Goal: Browse casually: Explore the website without a specific task or goal

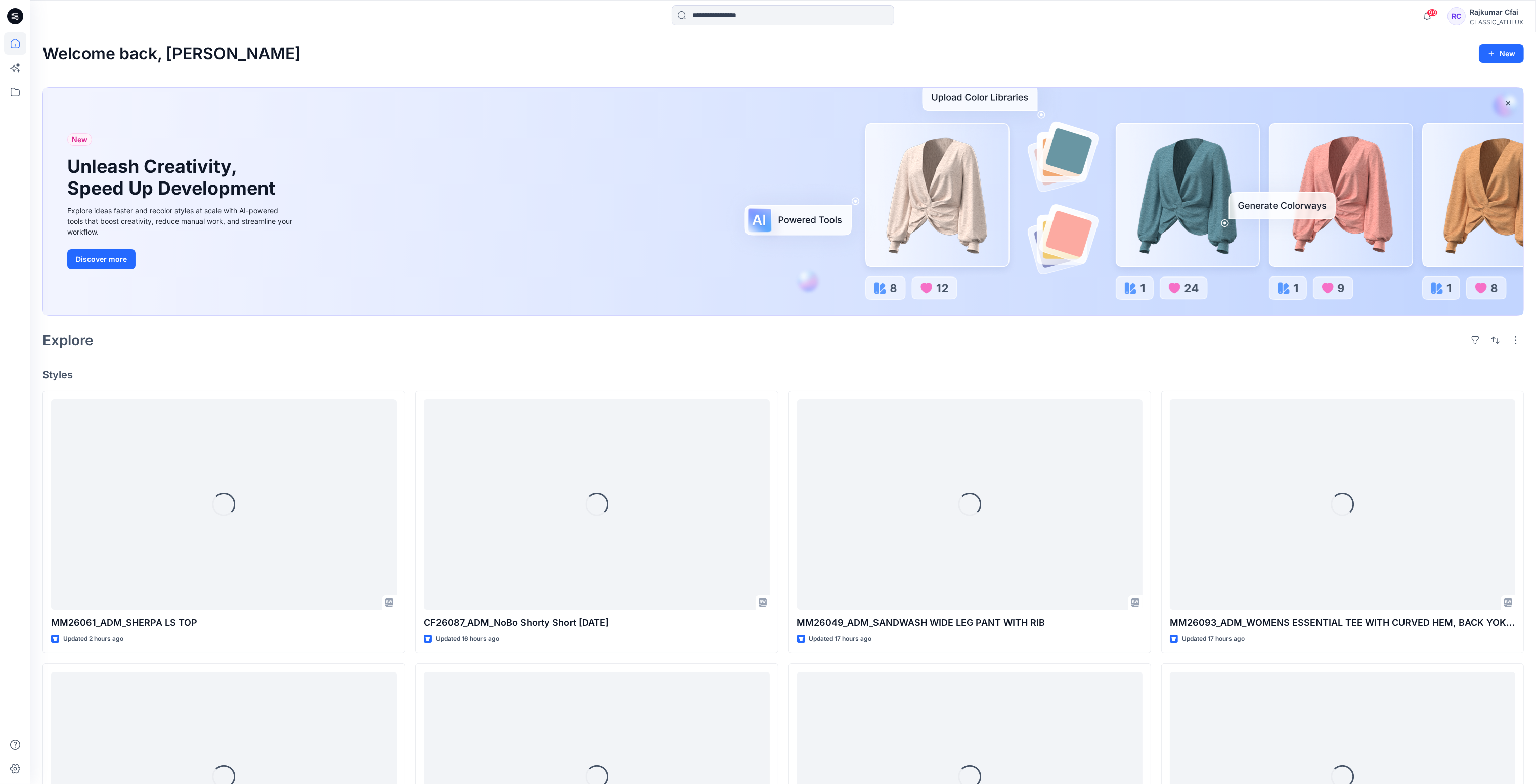
click at [686, 352] on div "Explore" at bounding box center [783, 340] width 1482 height 24
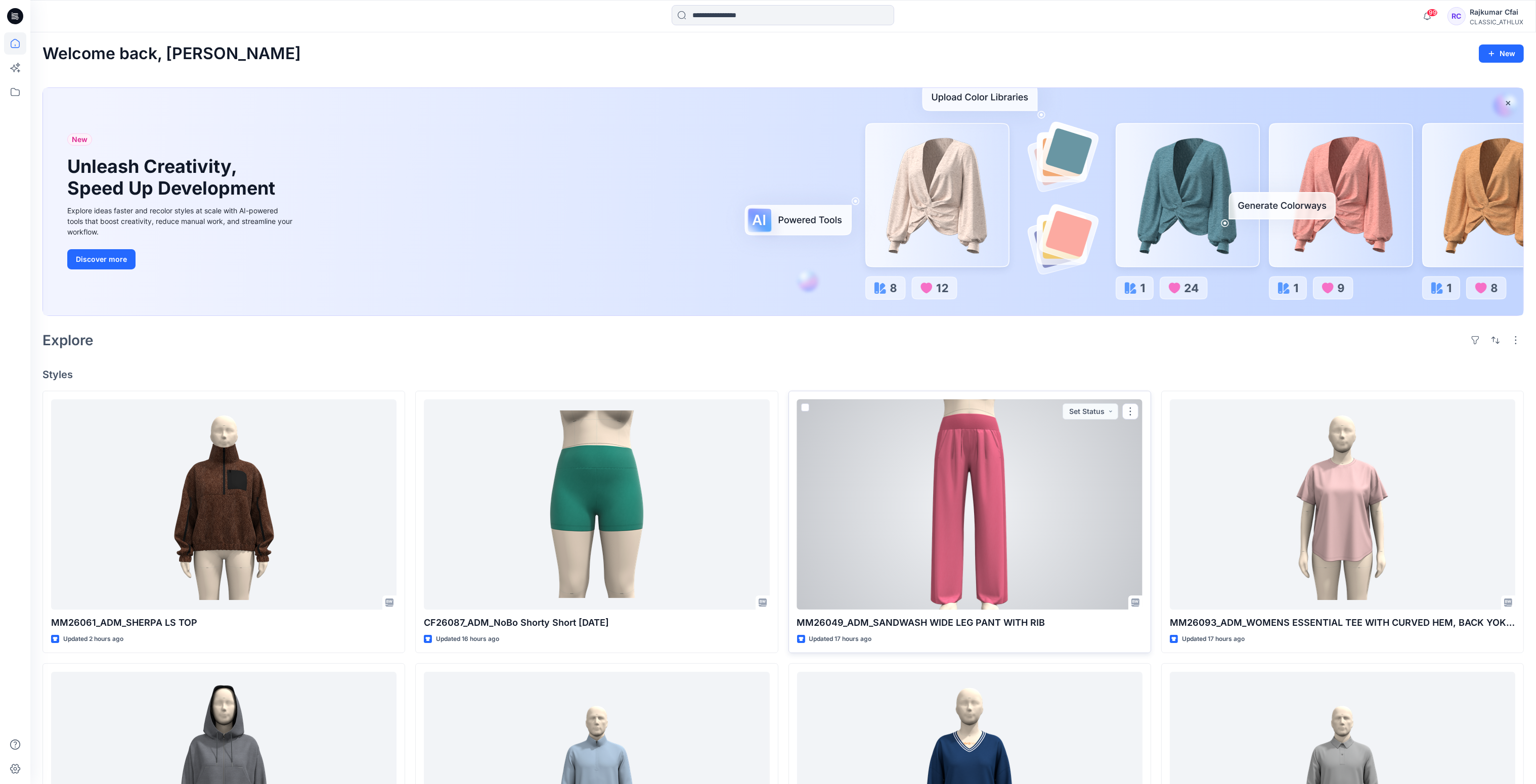
click at [951, 450] on div at bounding box center [969, 505] width 346 height 211
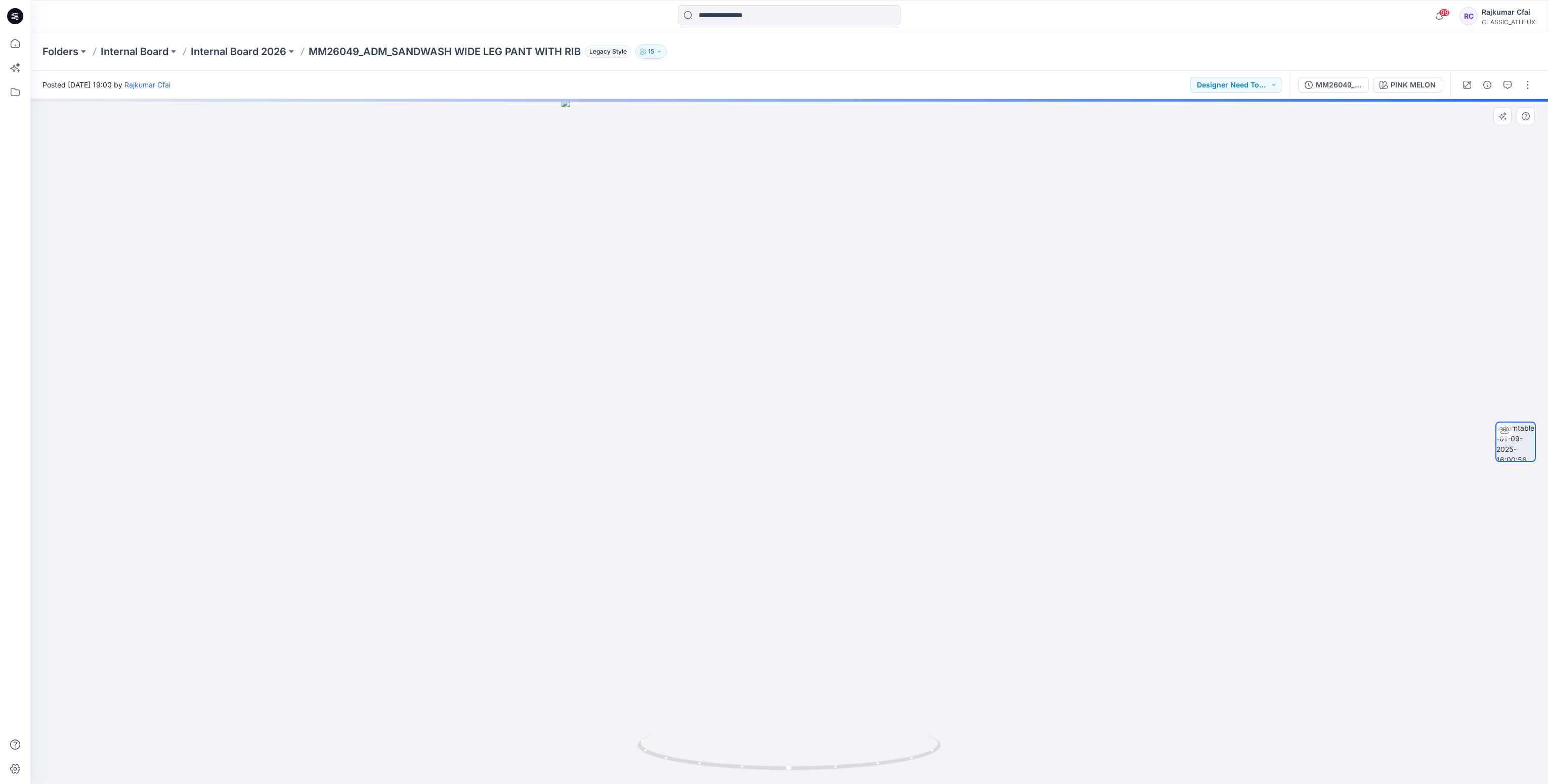
drag, startPoint x: 937, startPoint y: 239, endPoint x: 864, endPoint y: 359, distance: 140.5
click at [864, 359] on img at bounding box center [789, 442] width 455 height 685
drag, startPoint x: 835, startPoint y: 769, endPoint x: 796, endPoint y: 767, distance: 39.1
click at [796, 767] on icon at bounding box center [791, 754] width 306 height 38
drag, startPoint x: 1117, startPoint y: 303, endPoint x: 1124, endPoint y: 316, distance: 14.8
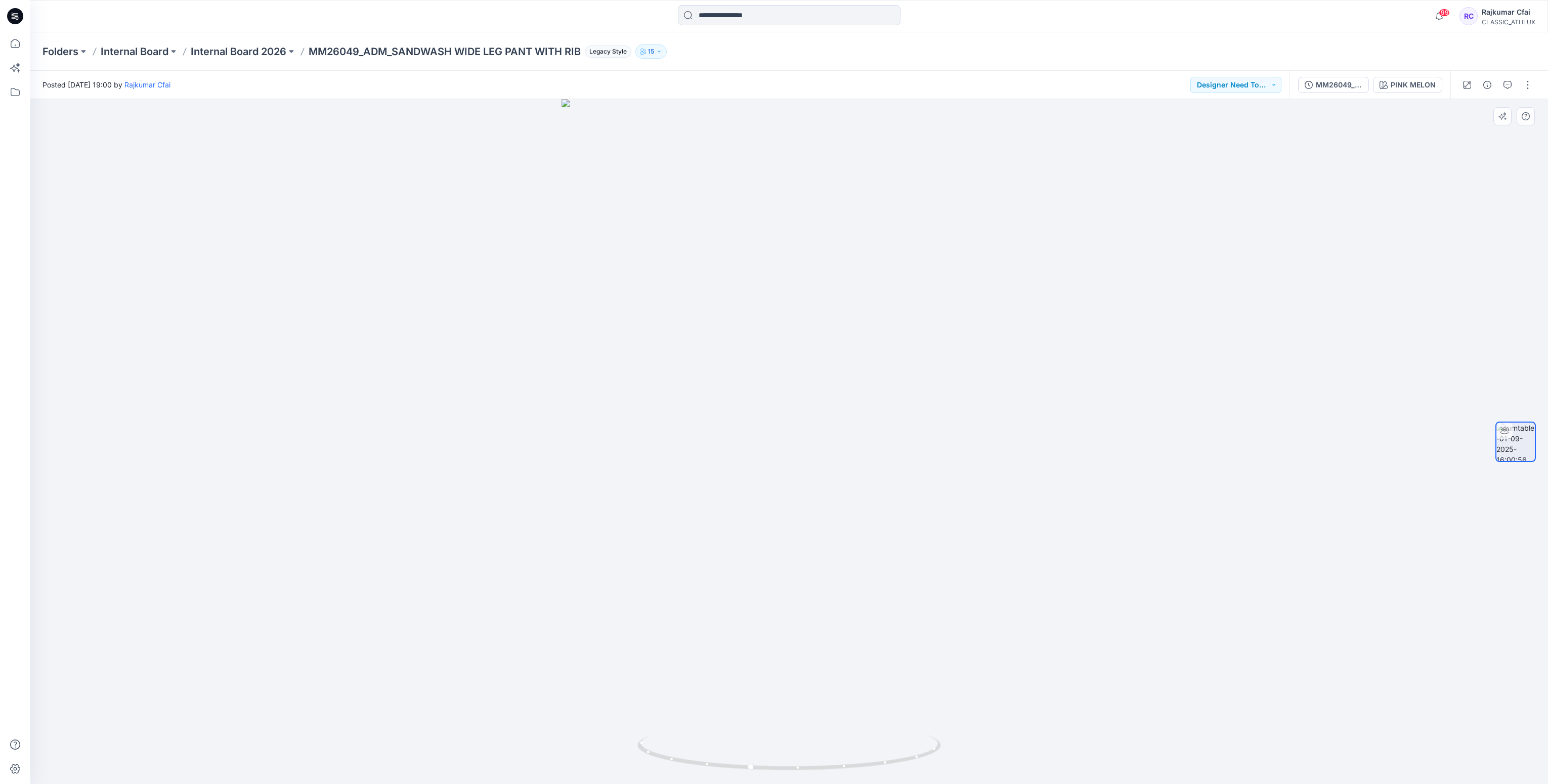
click at [1124, 316] on div at bounding box center [789, 442] width 1517 height 685
drag, startPoint x: 987, startPoint y: 634, endPoint x: 930, endPoint y: 598, distance: 67.4
click at [926, 612] on img at bounding box center [789, 436] width 455 height 697
drag, startPoint x: 505, startPoint y: 449, endPoint x: 738, endPoint y: 698, distance: 341.0
click at [463, 449] on div at bounding box center [789, 442] width 1517 height 685
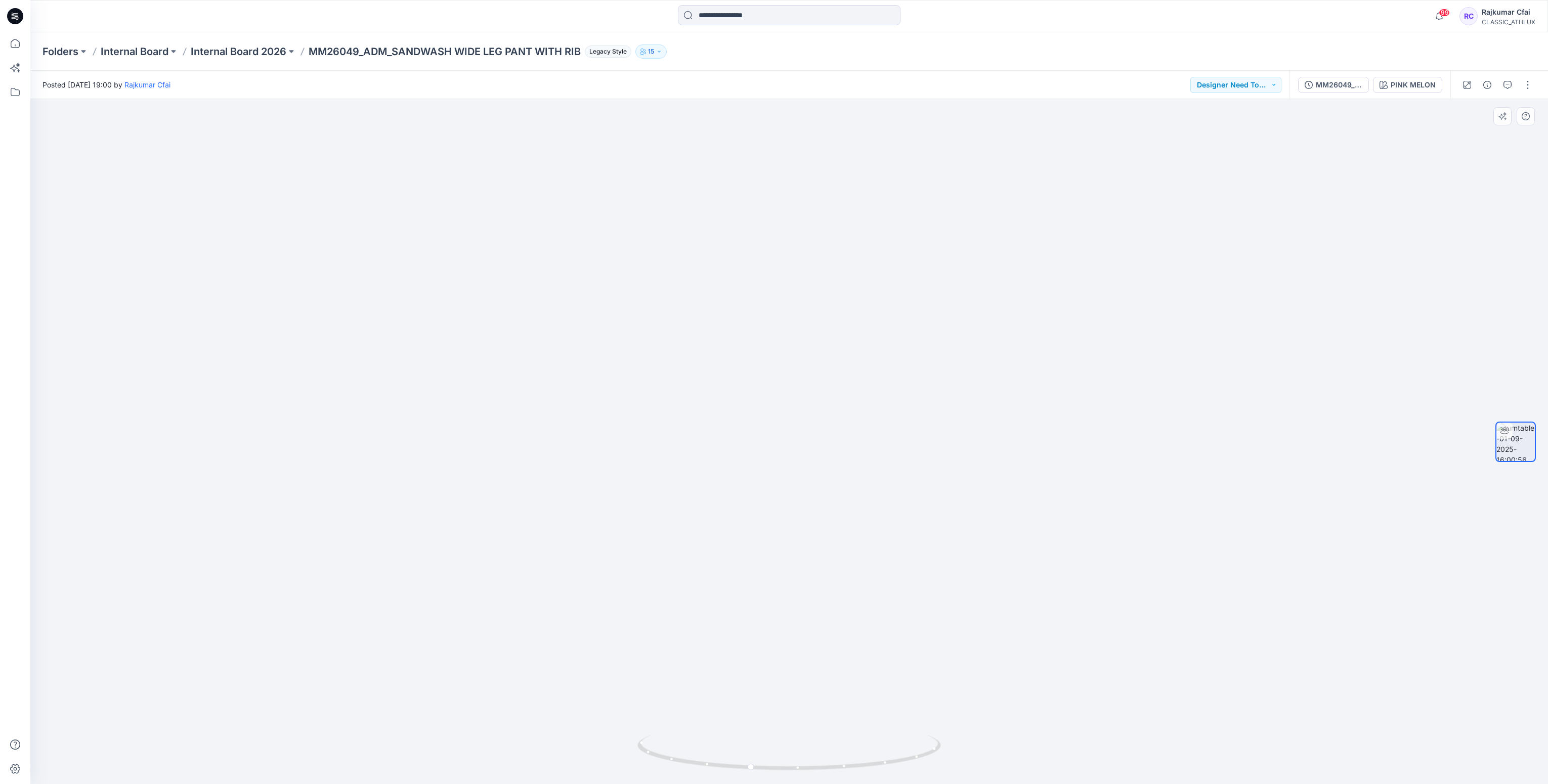
drag, startPoint x: 761, startPoint y: 759, endPoint x: 771, endPoint y: 410, distance: 349.1
click at [851, 750] on icon at bounding box center [791, 754] width 306 height 38
drag, startPoint x: 1013, startPoint y: 358, endPoint x: 990, endPoint y: 379, distance: 31.1
click at [999, 363] on div at bounding box center [789, 442] width 1517 height 685
drag, startPoint x: 869, startPoint y: 760, endPoint x: 866, endPoint y: 755, distance: 5.8
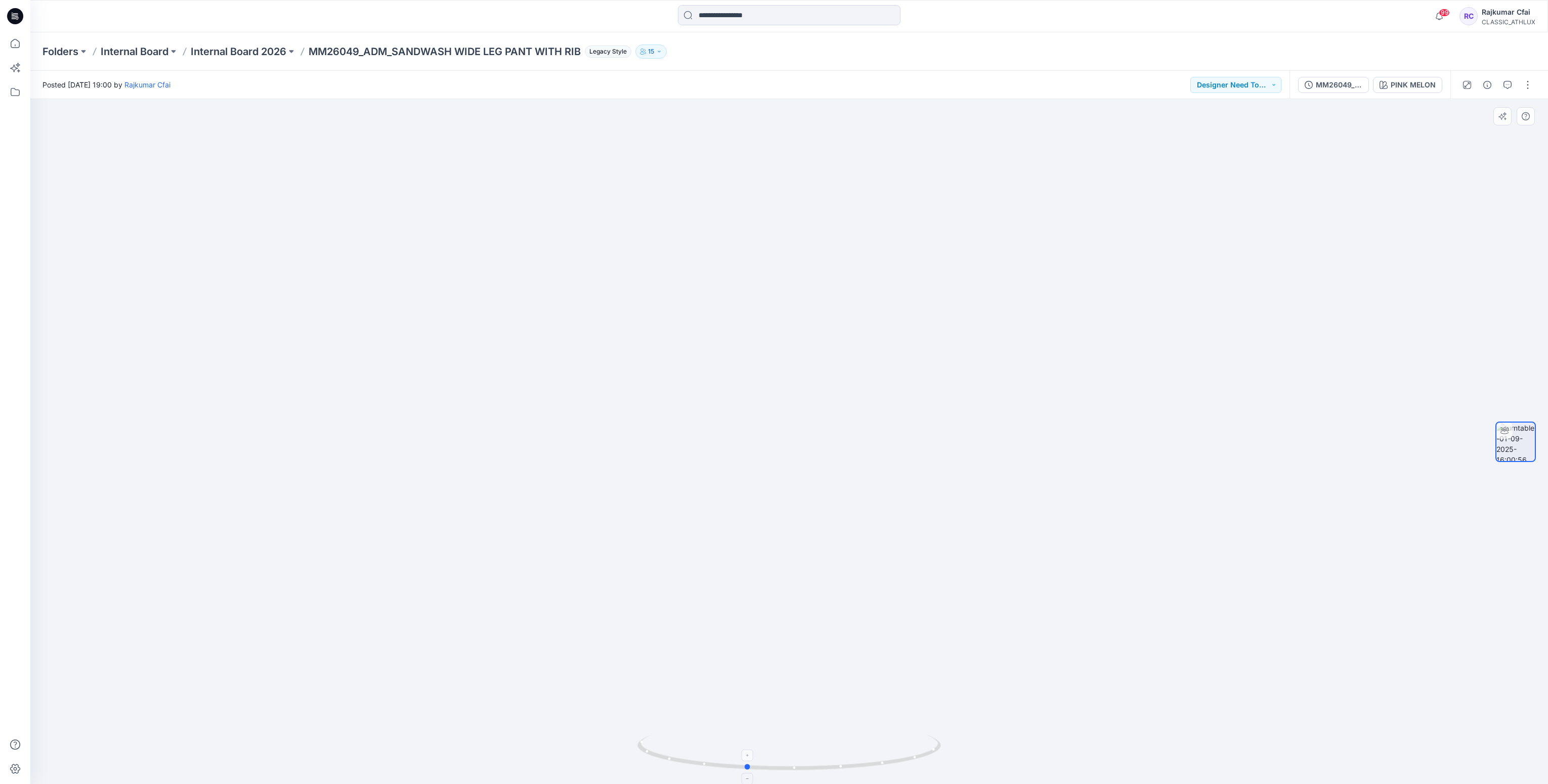
click at [866, 758] on icon at bounding box center [791, 754] width 306 height 38
click at [11, 17] on icon at bounding box center [15, 16] width 16 height 16
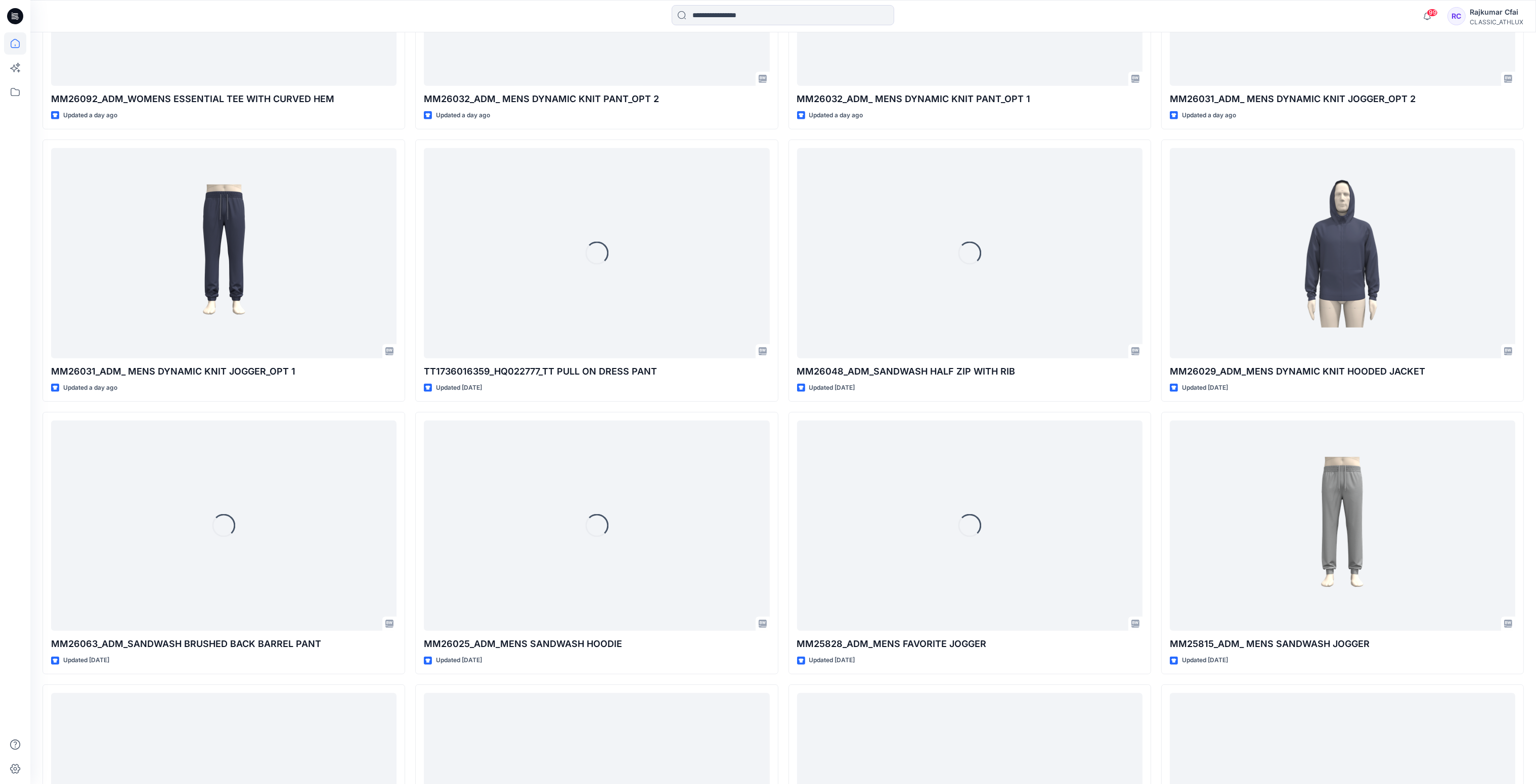
scroll to position [1070, 0]
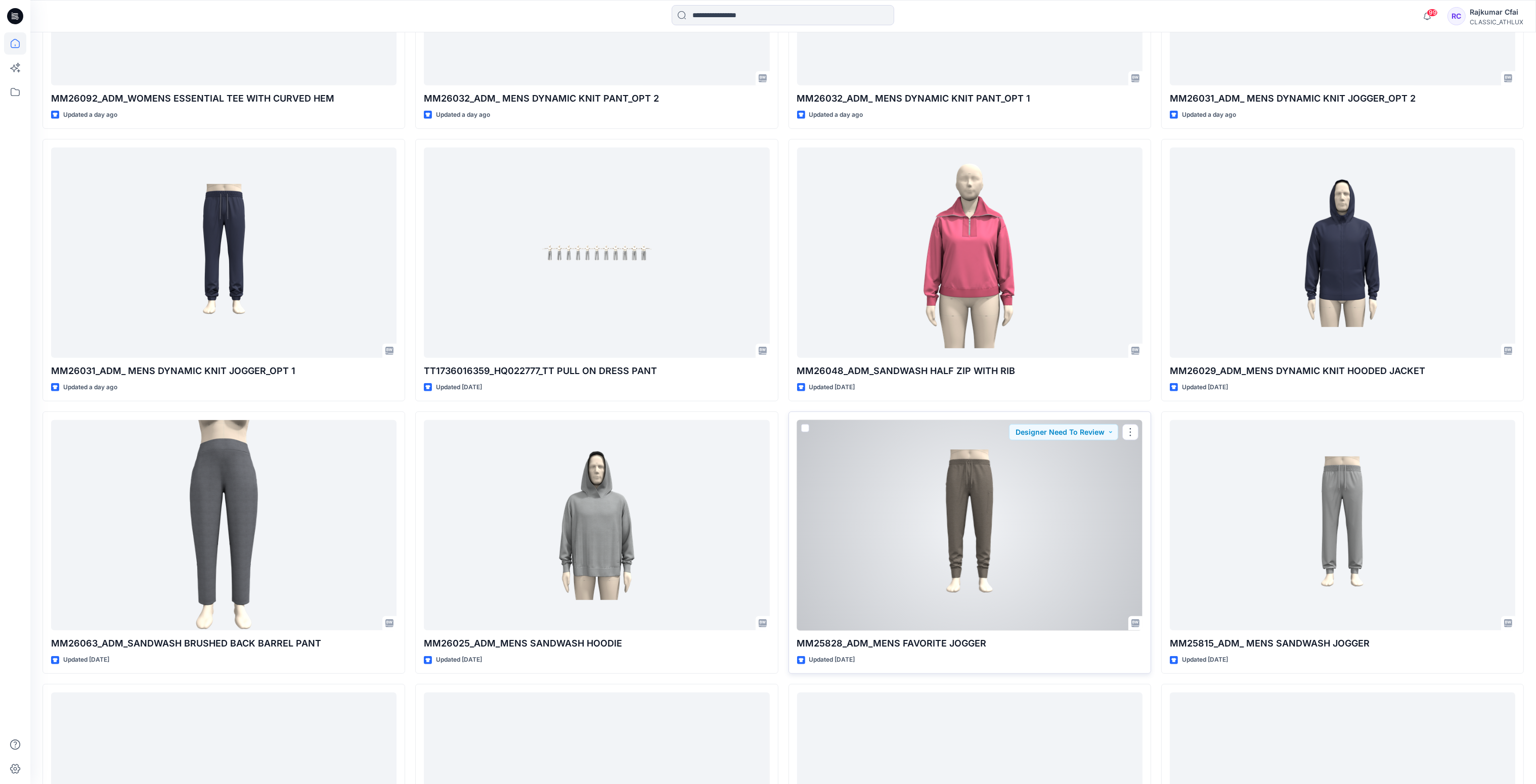
click at [984, 548] on div at bounding box center [969, 525] width 346 height 211
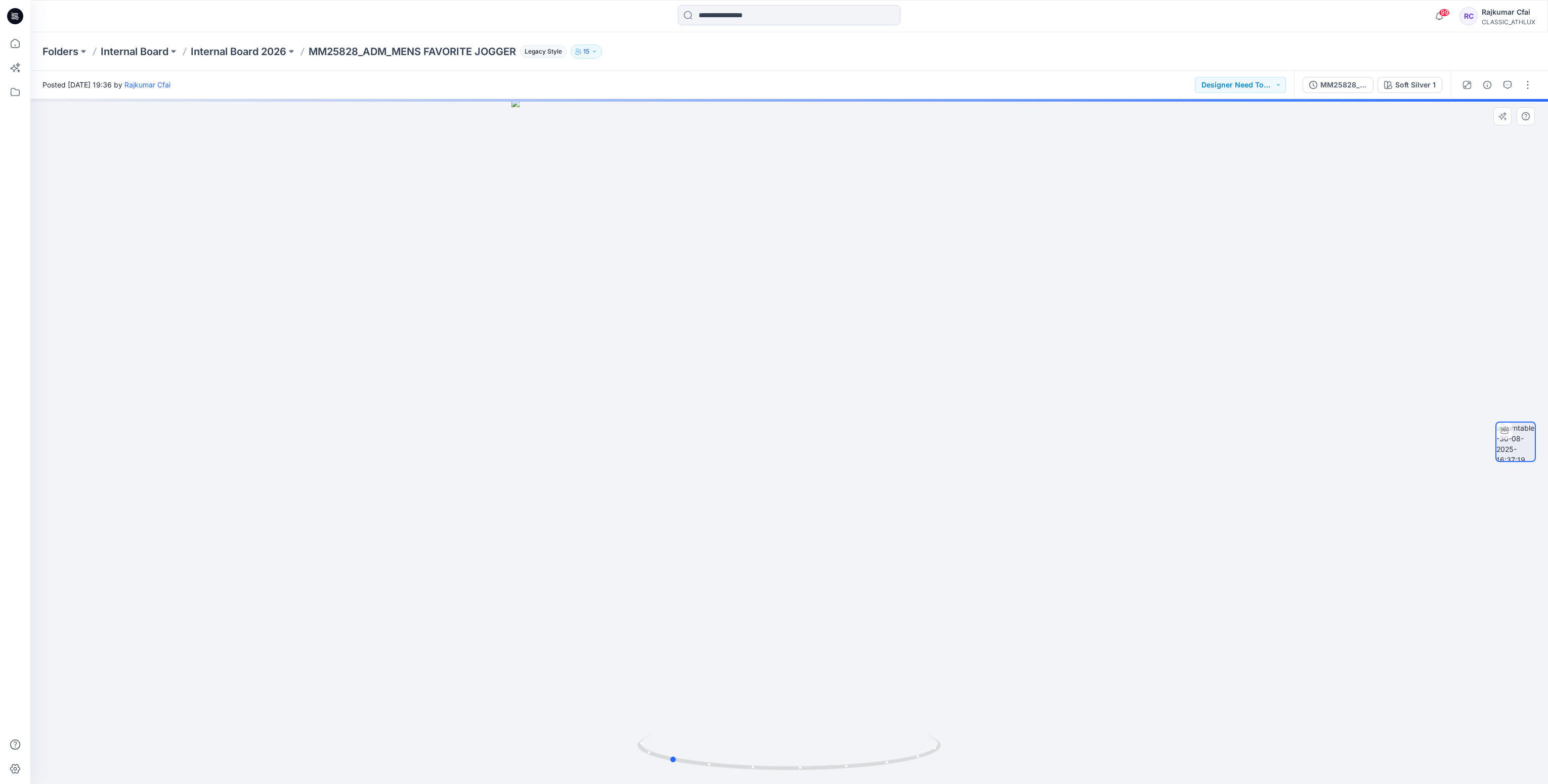
drag, startPoint x: 893, startPoint y: 765, endPoint x: 780, endPoint y: 676, distance: 143.8
click at [776, 705] on div at bounding box center [789, 442] width 1517 height 685
drag, startPoint x: 848, startPoint y: 767, endPoint x: 825, endPoint y: 767, distance: 23.0
click at [825, 767] on icon at bounding box center [791, 754] width 306 height 38
click at [17, 14] on icon at bounding box center [15, 16] width 16 height 16
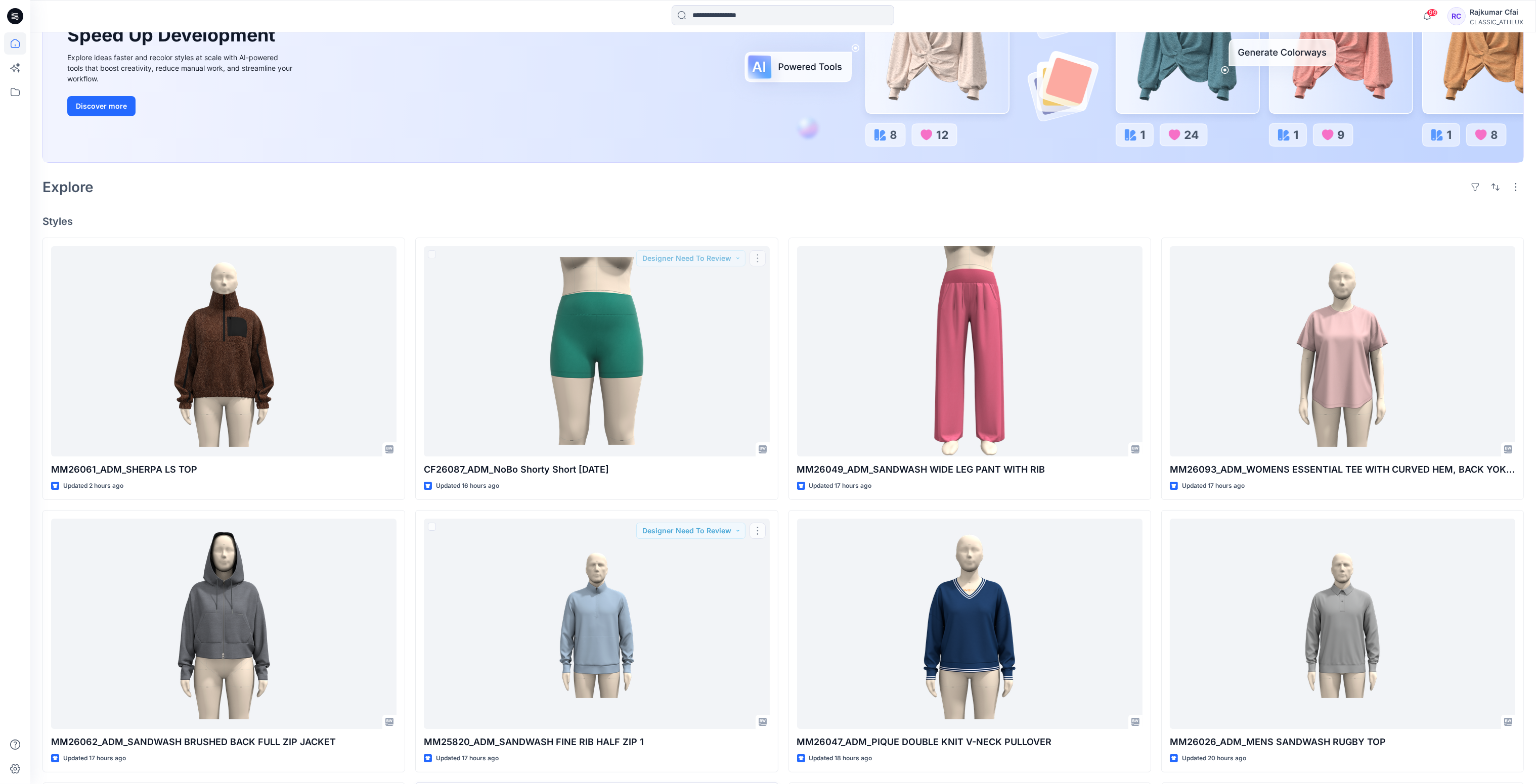
scroll to position [227, 0]
